Goal: Task Accomplishment & Management: Complete application form

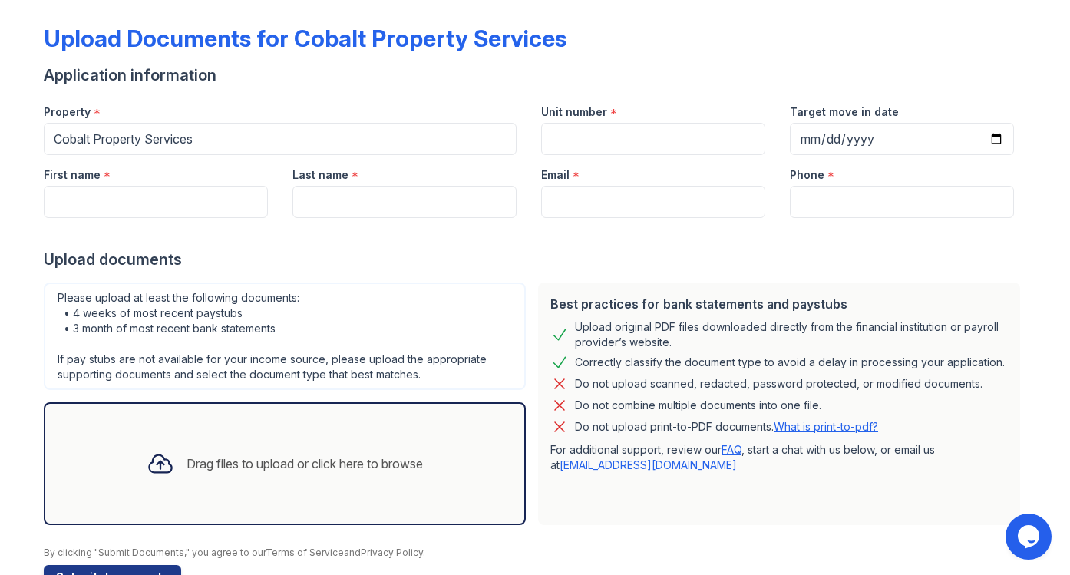
scroll to position [61, 0]
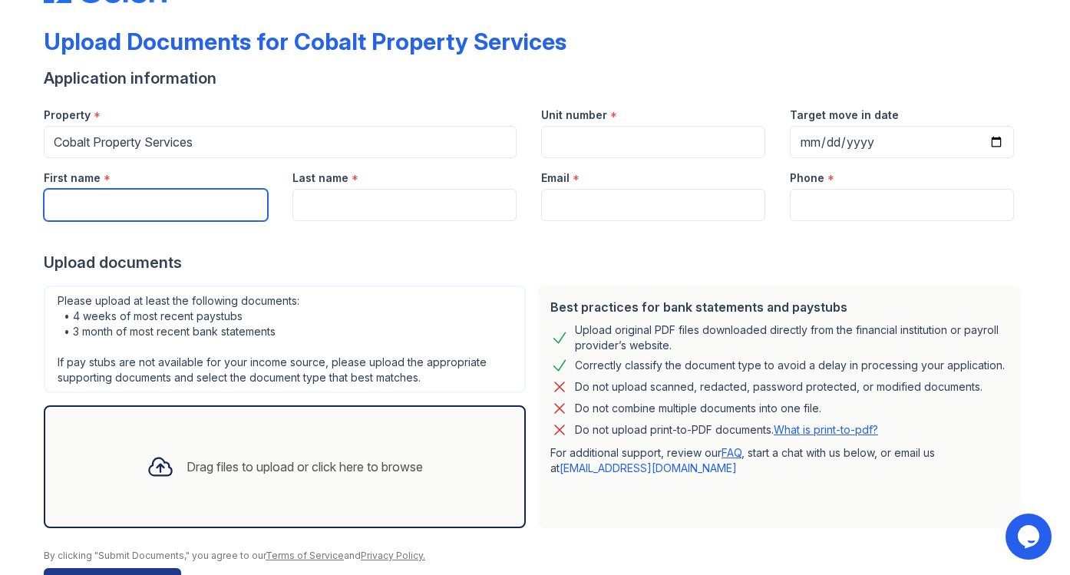
click at [219, 216] on input "First name" at bounding box center [156, 205] width 224 height 32
type input "[PERSON_NAME]"
type input "Lighter"
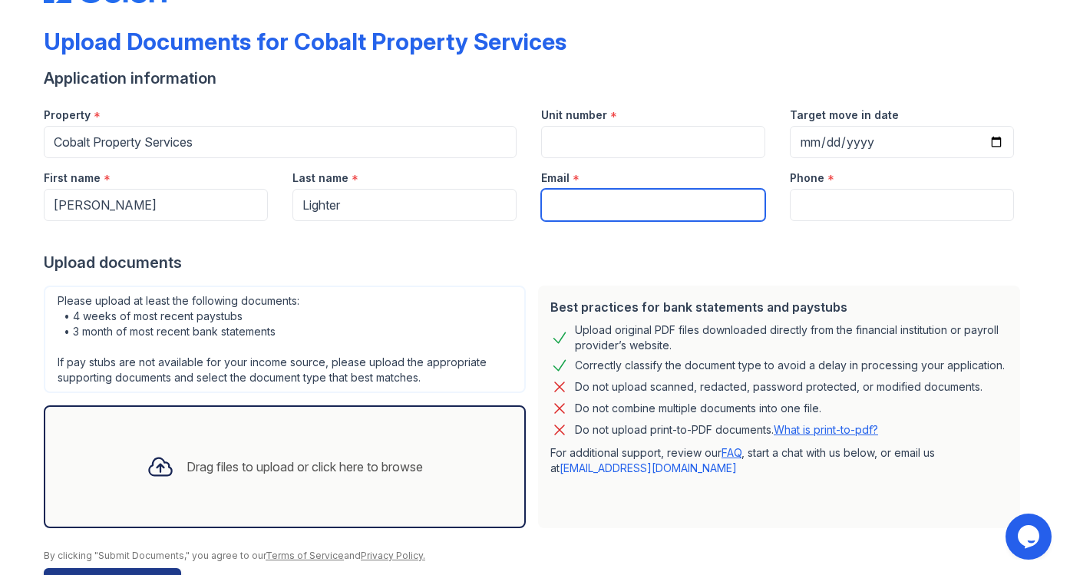
type input "[EMAIL_ADDRESS][DOMAIN_NAME]"
type input "8659349304"
click at [602, 197] on input "[EMAIL_ADDRESS][DOMAIN_NAME]" at bounding box center [653, 205] width 224 height 32
type input "[EMAIL_ADDRESS][DOMAIN_NAME]"
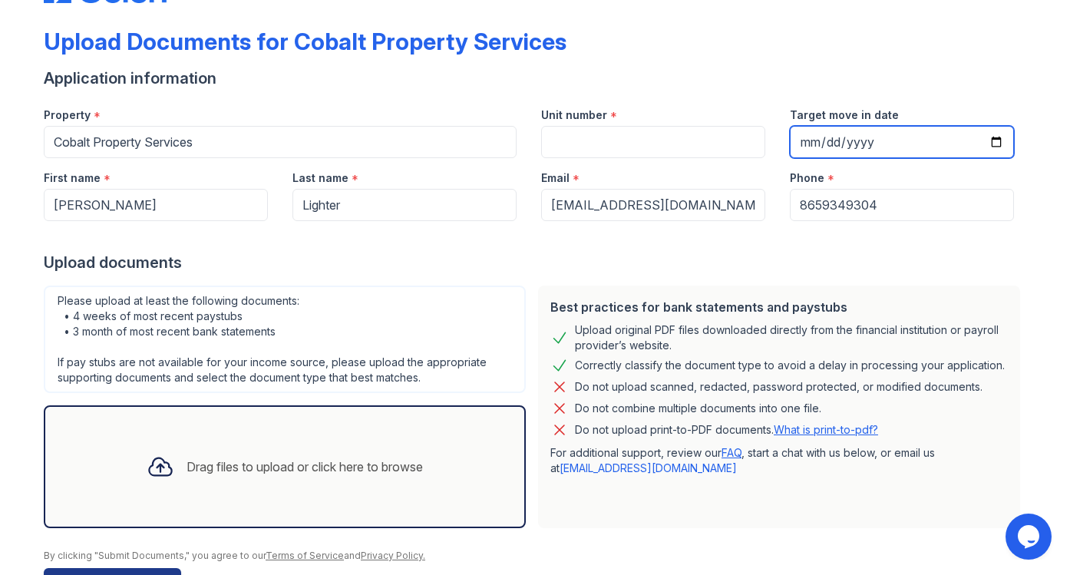
click at [997, 146] on input "Target move in date" at bounding box center [902, 142] width 224 height 32
type input "[DATE]"
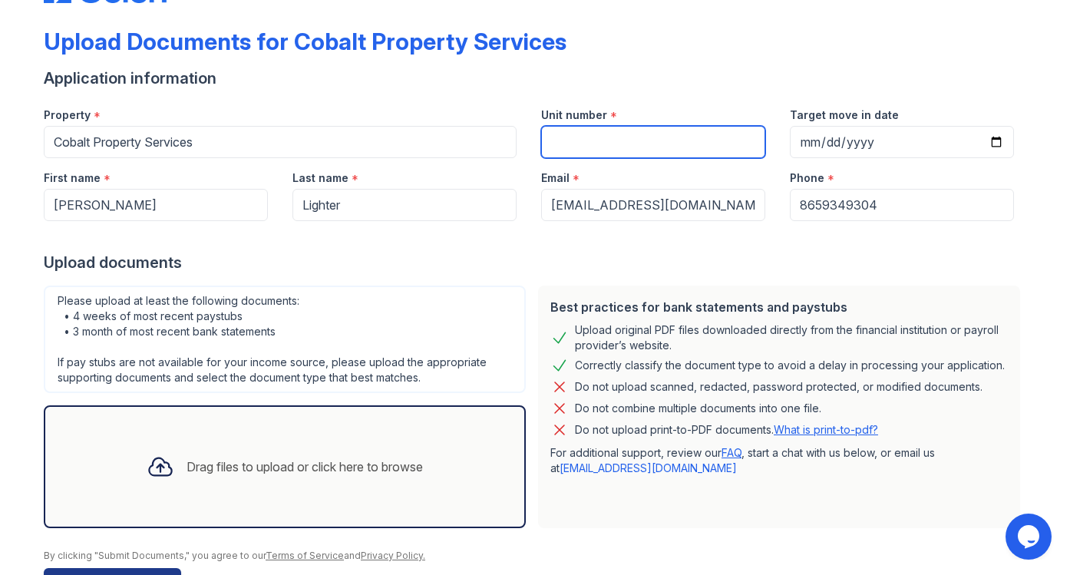
click at [688, 150] on input "Unit number" at bounding box center [653, 142] width 224 height 32
click at [550, 140] on input "#1" at bounding box center [653, 142] width 224 height 32
type input "[STREET_ADDRESS]"
click at [632, 269] on div "Upload documents" at bounding box center [535, 262] width 982 height 21
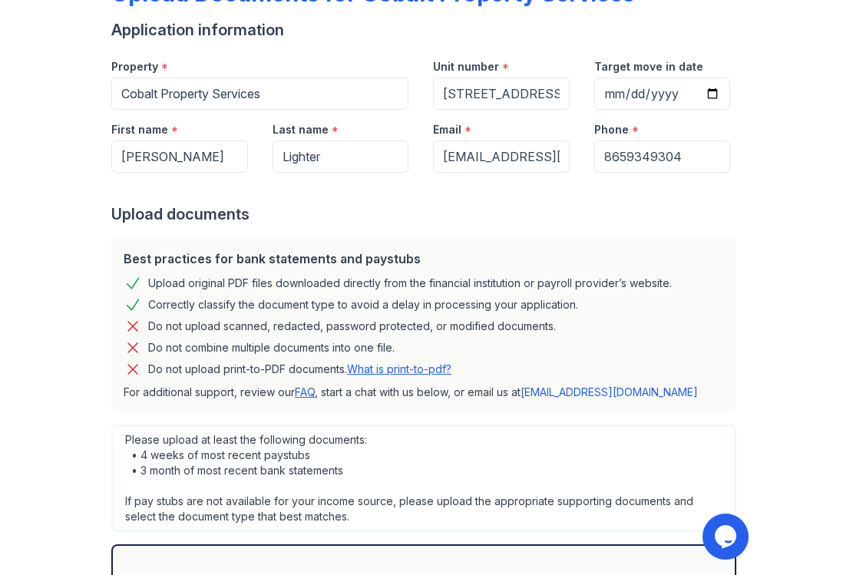
scroll to position [441, 0]
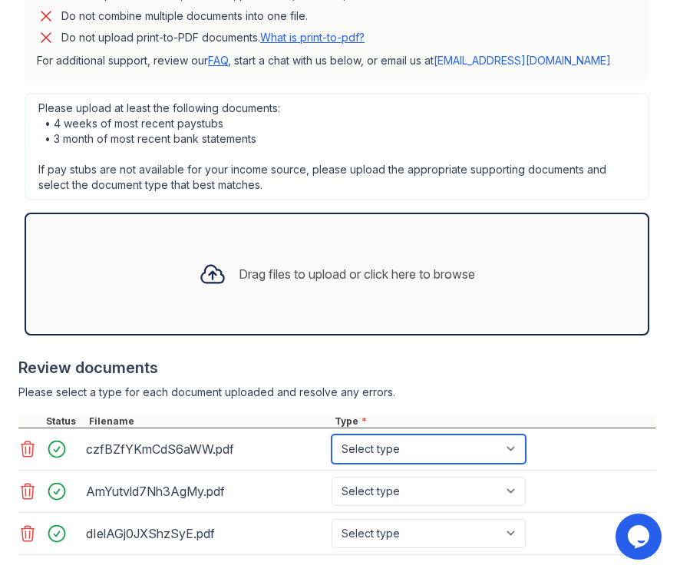
click at [378, 448] on select "Select type Paystub Bank Statement Offer Letter Tax Documents Benefit Award Let…" at bounding box center [428, 448] width 194 height 29
select select "bank_statement"
click at [331, 434] on select "Select type Paystub Bank Statement Offer Letter Tax Documents Benefit Award Let…" at bounding box center [428, 448] width 194 height 29
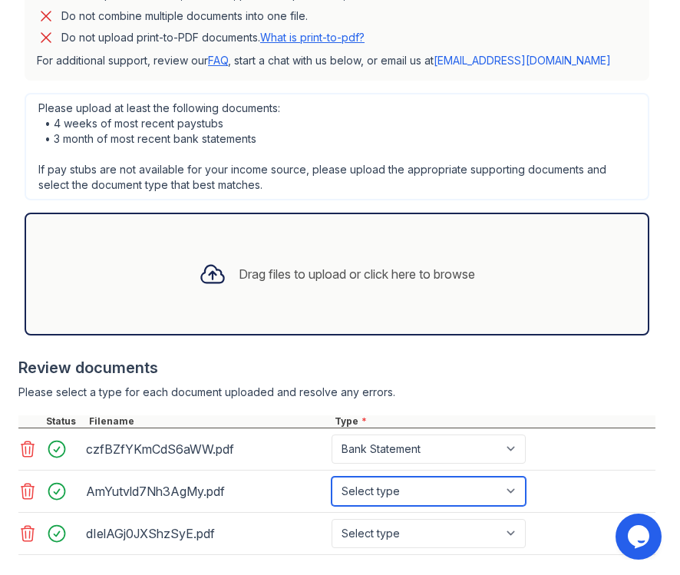
click at [417, 487] on select "Select type Paystub Bank Statement Offer Letter Tax Documents Benefit Award Let…" at bounding box center [428, 491] width 194 height 29
select select "bank_statement"
click at [331, 477] on select "Select type Paystub Bank Statement Offer Letter Tax Documents Benefit Award Let…" at bounding box center [428, 491] width 194 height 29
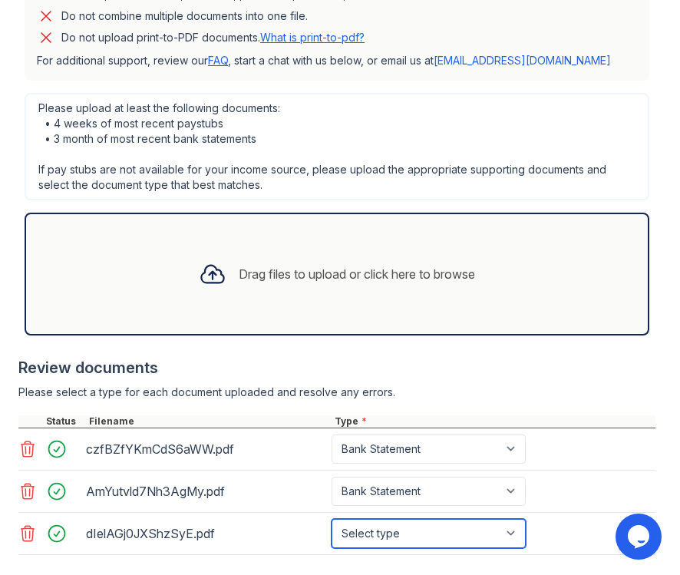
click at [413, 543] on select "Select type Paystub Bank Statement Offer Letter Tax Documents Benefit Award Let…" at bounding box center [428, 533] width 194 height 29
select select "bank_statement"
click at [331, 519] on select "Select type Paystub Bank Statement Offer Letter Tax Documents Benefit Award Let…" at bounding box center [428, 533] width 194 height 29
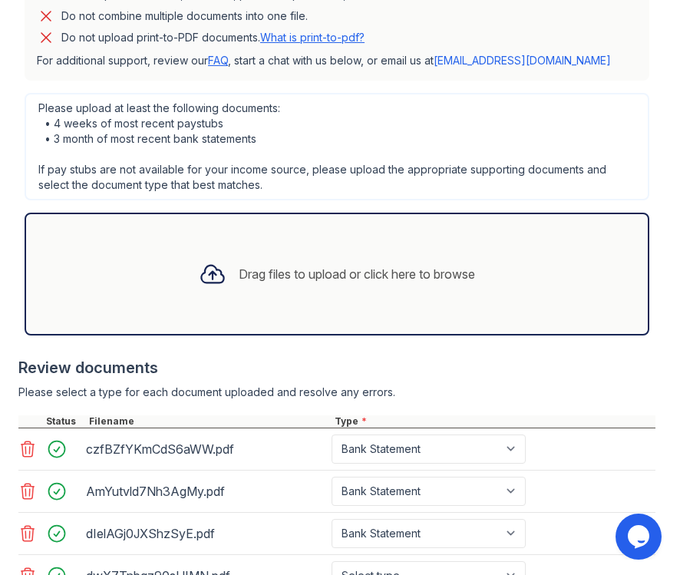
click at [27, 493] on icon at bounding box center [27, 491] width 18 height 18
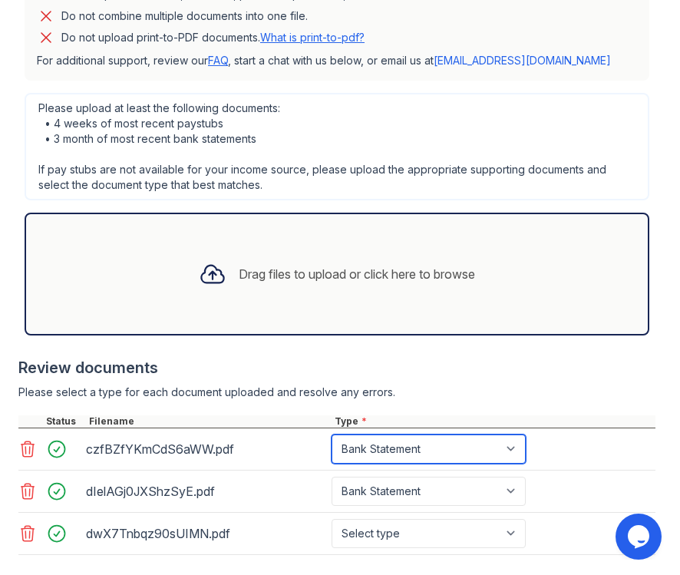
click at [411, 449] on select "Select type Paystub Bank Statement Offer Letter Tax Documents Benefit Award Let…" at bounding box center [428, 448] width 194 height 29
click at [331, 434] on select "Select type Paystub Bank Statement Offer Letter Tax Documents Benefit Award Let…" at bounding box center [428, 448] width 194 height 29
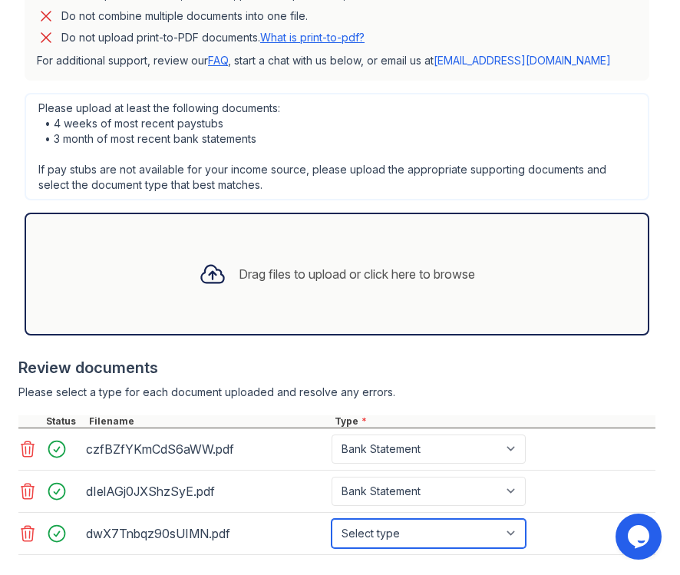
click at [414, 530] on select "Select type Paystub Bank Statement Offer Letter Tax Documents Benefit Award Let…" at bounding box center [428, 533] width 194 height 29
select select "bank_statement"
click at [331, 519] on select "Select type Paystub Bank Statement Offer Letter Tax Documents Benefit Award Let…" at bounding box center [428, 533] width 194 height 29
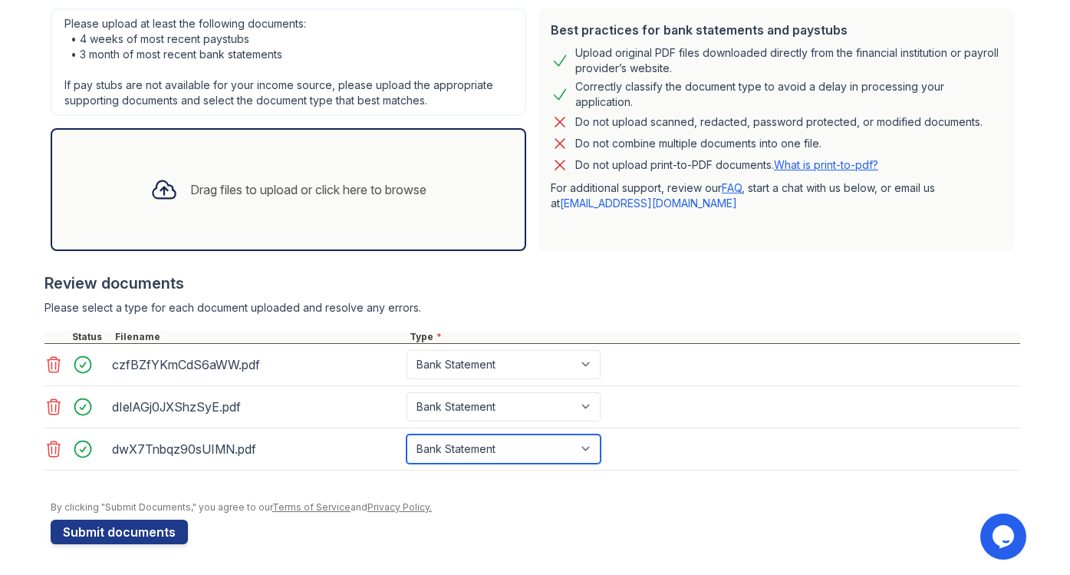
scroll to position [338, 0]
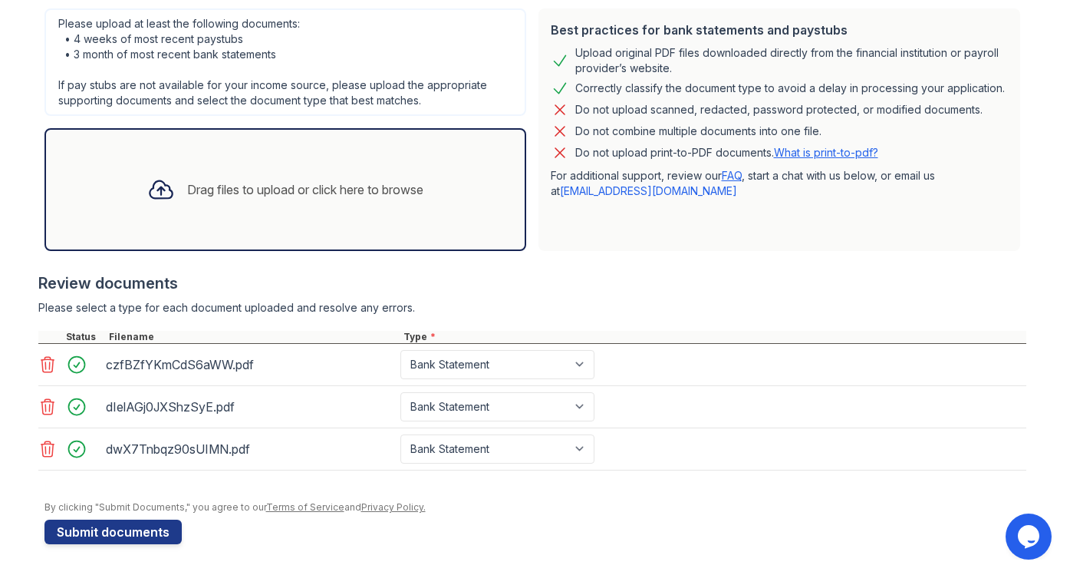
click at [316, 196] on div "Drag files to upload or click here to browse" at bounding box center [305, 189] width 236 height 18
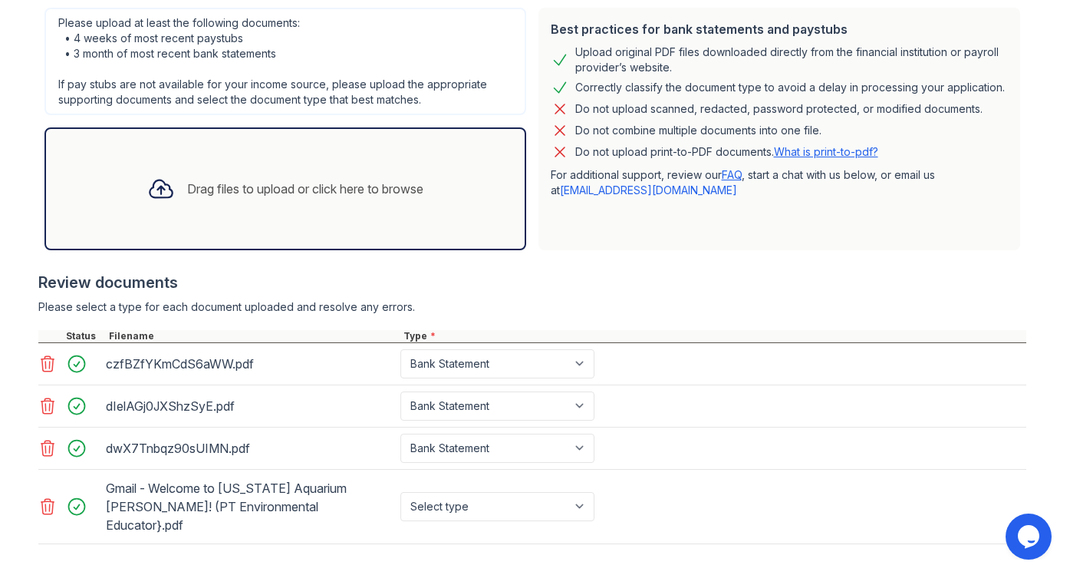
scroll to position [394, 0]
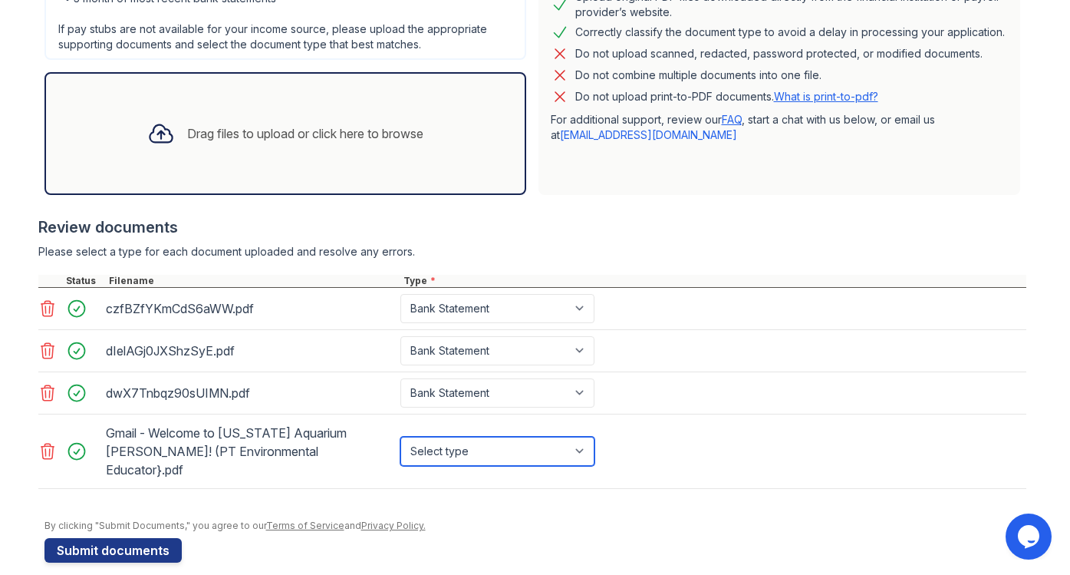
click at [533, 437] on select "Select type Paystub Bank Statement Offer Letter Tax Documents Benefit Award Let…" at bounding box center [498, 451] width 194 height 29
select select "offer_letter"
click at [401, 437] on select "Select type Paystub Bank Statement Offer Letter Tax Documents Benefit Award Let…" at bounding box center [498, 451] width 194 height 29
click at [279, 140] on div "Drag files to upload or click here to browse" at bounding box center [305, 133] width 236 height 18
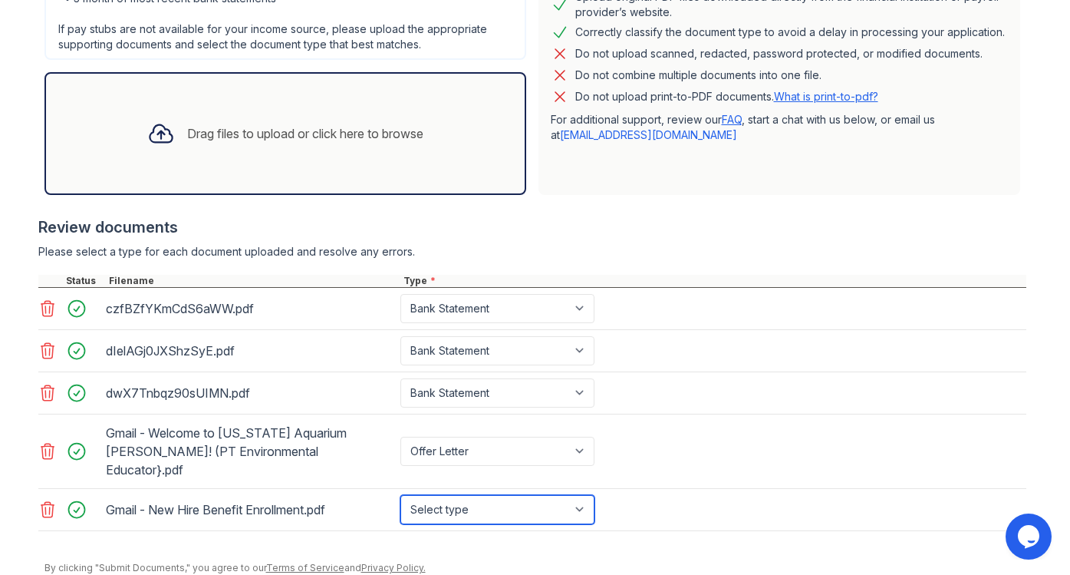
click at [522, 495] on select "Select type Paystub Bank Statement Offer Letter Tax Documents Benefit Award Let…" at bounding box center [498, 509] width 194 height 29
select select "benefit_award_letter"
click at [401, 495] on select "Select type Paystub Bank Statement Offer Letter Tax Documents Benefit Award Let…" at bounding box center [498, 509] width 194 height 29
click at [810, 446] on div "Gmail - Welcome to Georgia Aquarium Miranda! (PT Environmental Educator}.pdf Se…" at bounding box center [532, 451] width 988 height 74
click at [339, 138] on div "Drag files to upload or click here to browse" at bounding box center [305, 133] width 236 height 18
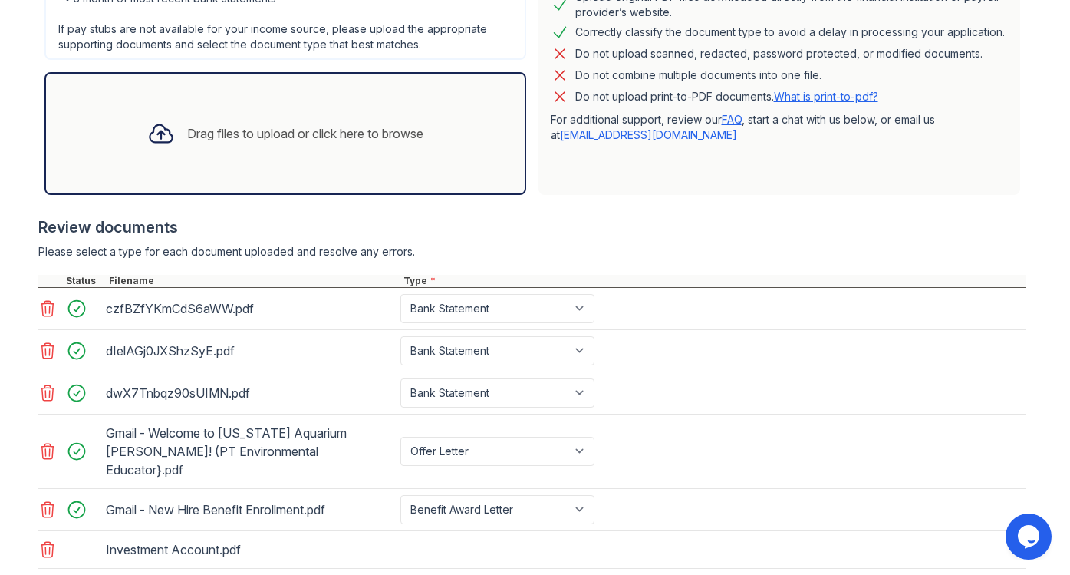
scroll to position [474, 0]
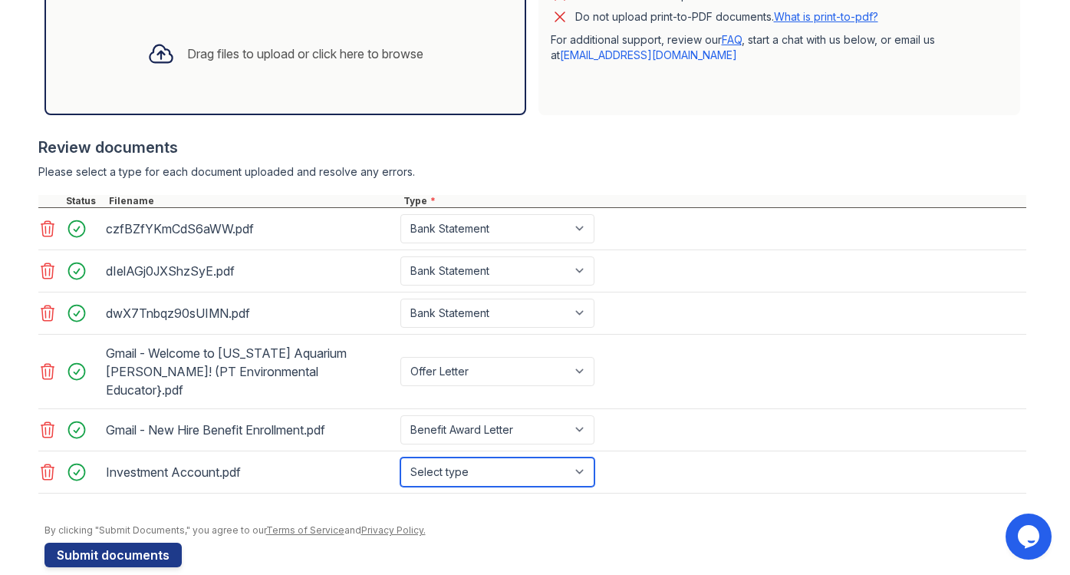
click at [506, 457] on select "Select type Paystub Bank Statement Offer Letter Tax Documents Benefit Award Let…" at bounding box center [498, 471] width 194 height 29
select select "investment_account_statement"
click at [401, 457] on select "Select type Paystub Bank Statement Offer Letter Tax Documents Benefit Award Let…" at bounding box center [498, 471] width 194 height 29
click at [513, 520] on form "Application information Property * Cobalt Property Services Unit number * 767 G…" at bounding box center [536, 111] width 982 height 912
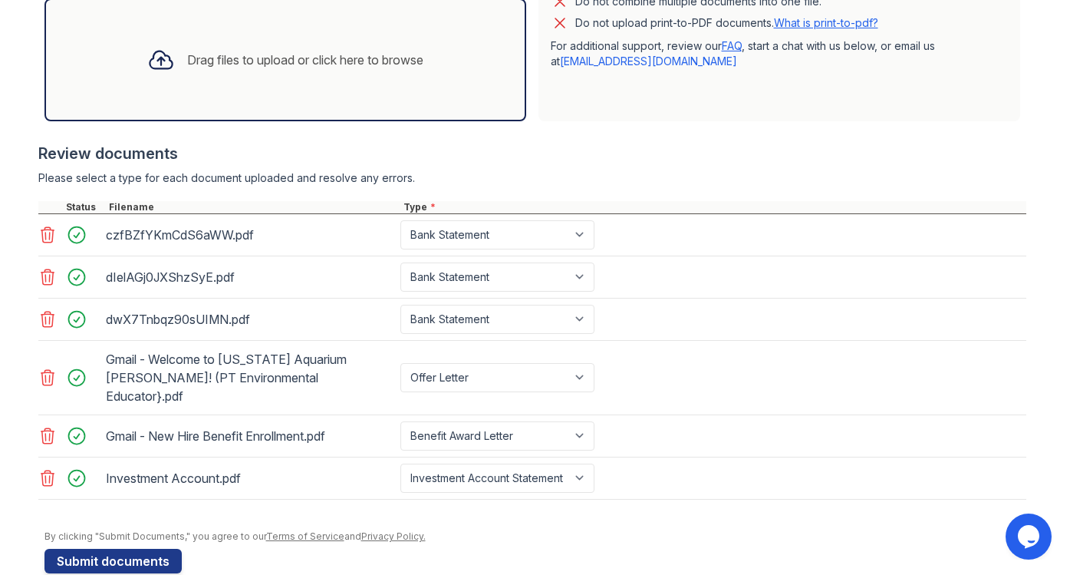
scroll to position [479, 0]
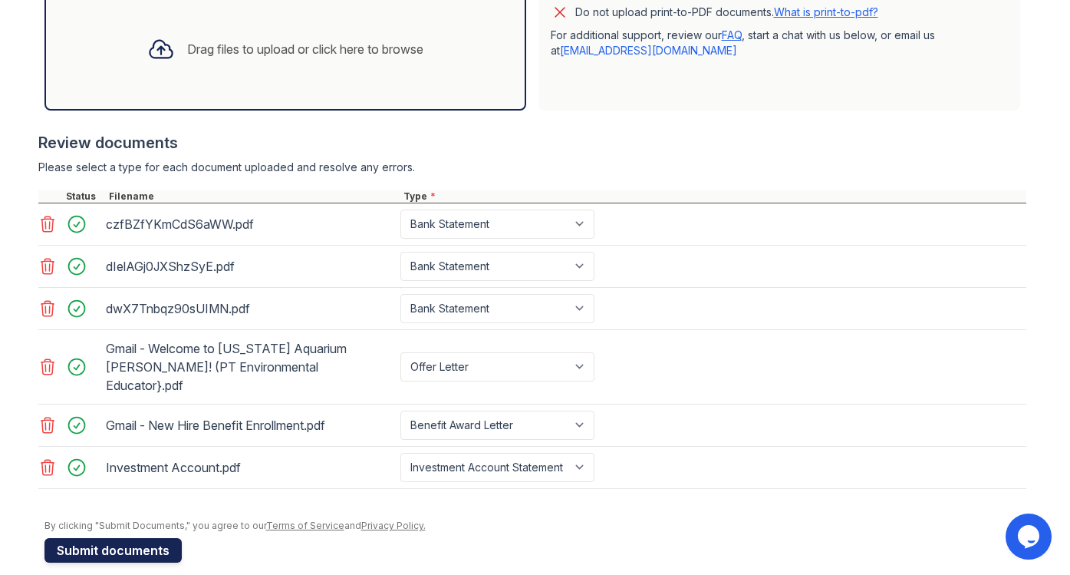
click at [90, 538] on button "Submit documents" at bounding box center [113, 550] width 137 height 25
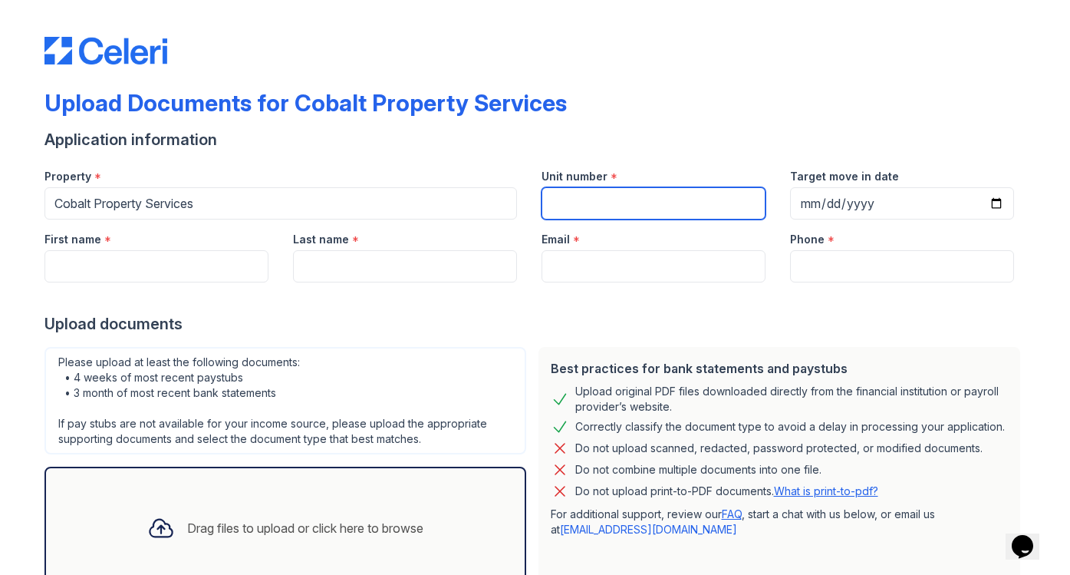
click at [648, 195] on input "Unit number" at bounding box center [654, 203] width 224 height 32
type input "[STREET_ADDRESS]"
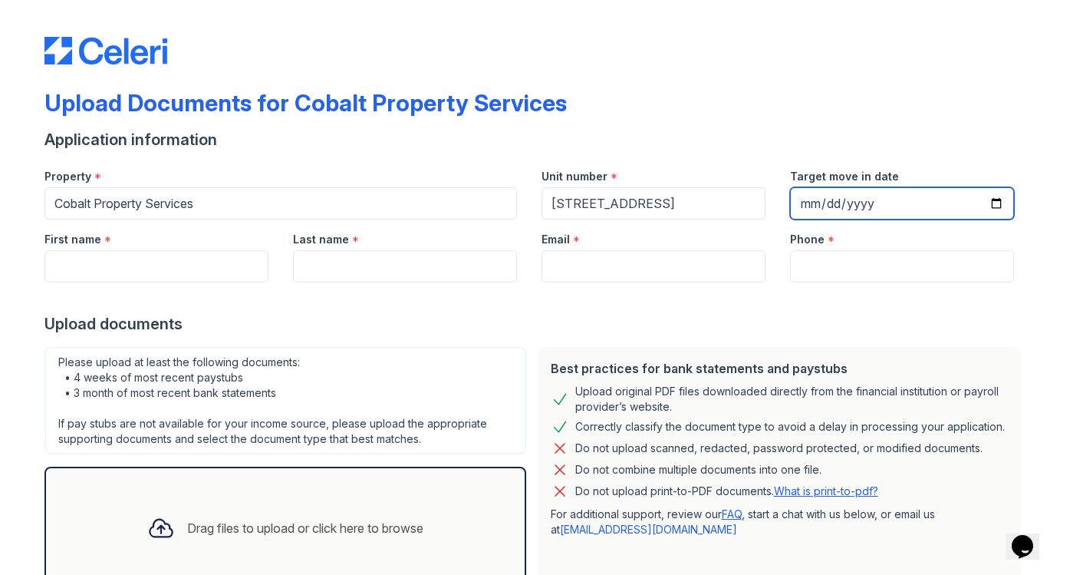
click at [995, 205] on input "Target move in date" at bounding box center [902, 203] width 224 height 32
type input "[DATE]"
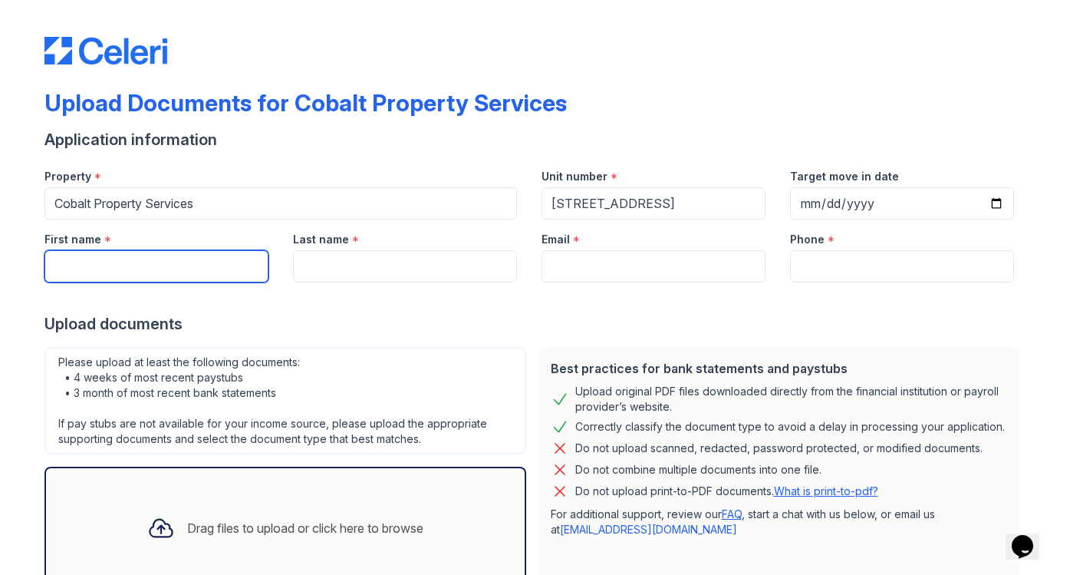
click at [224, 266] on input "First name" at bounding box center [157, 266] width 224 height 32
type input "[PERSON_NAME]"
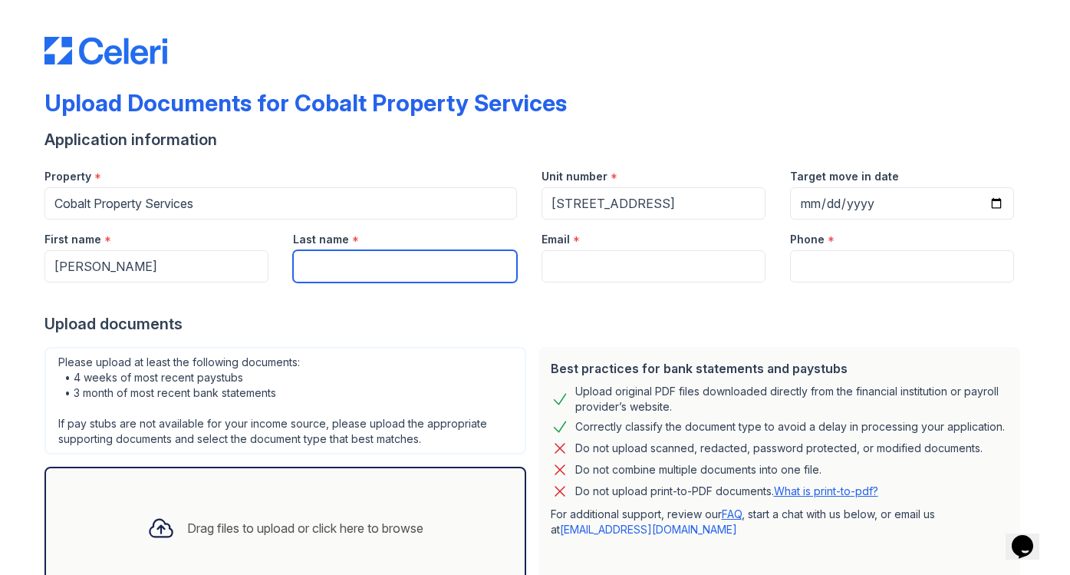
type input "Lighter"
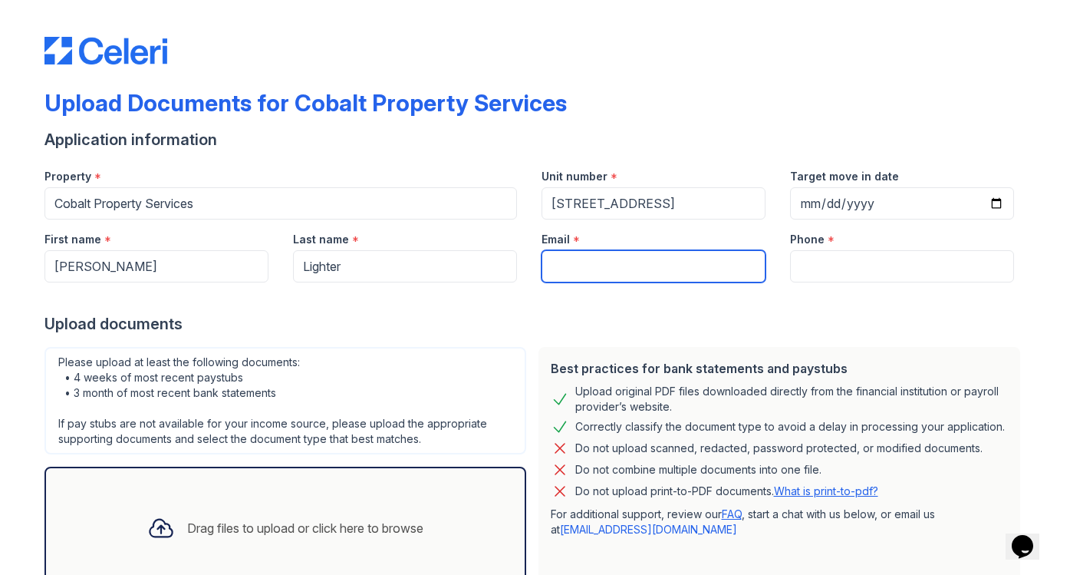
type input "[EMAIL_ADDRESS][DOMAIN_NAME]"
type input "8659349304"
click at [603, 269] on input "[EMAIL_ADDRESS][DOMAIN_NAME]" at bounding box center [654, 266] width 224 height 32
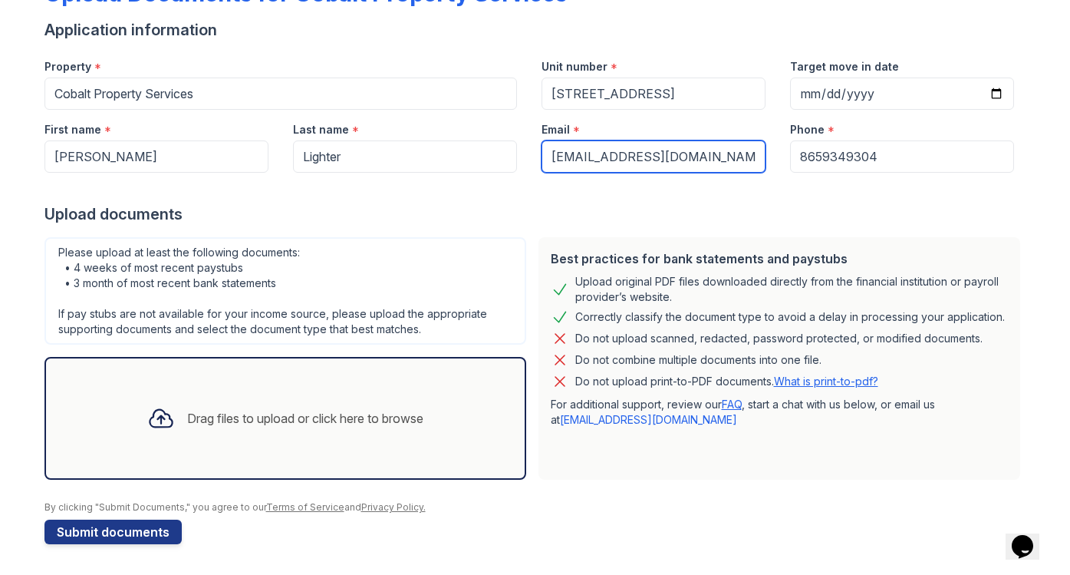
type input "[EMAIL_ADDRESS][DOMAIN_NAME]"
